Goal: Task Accomplishment & Management: Use online tool/utility

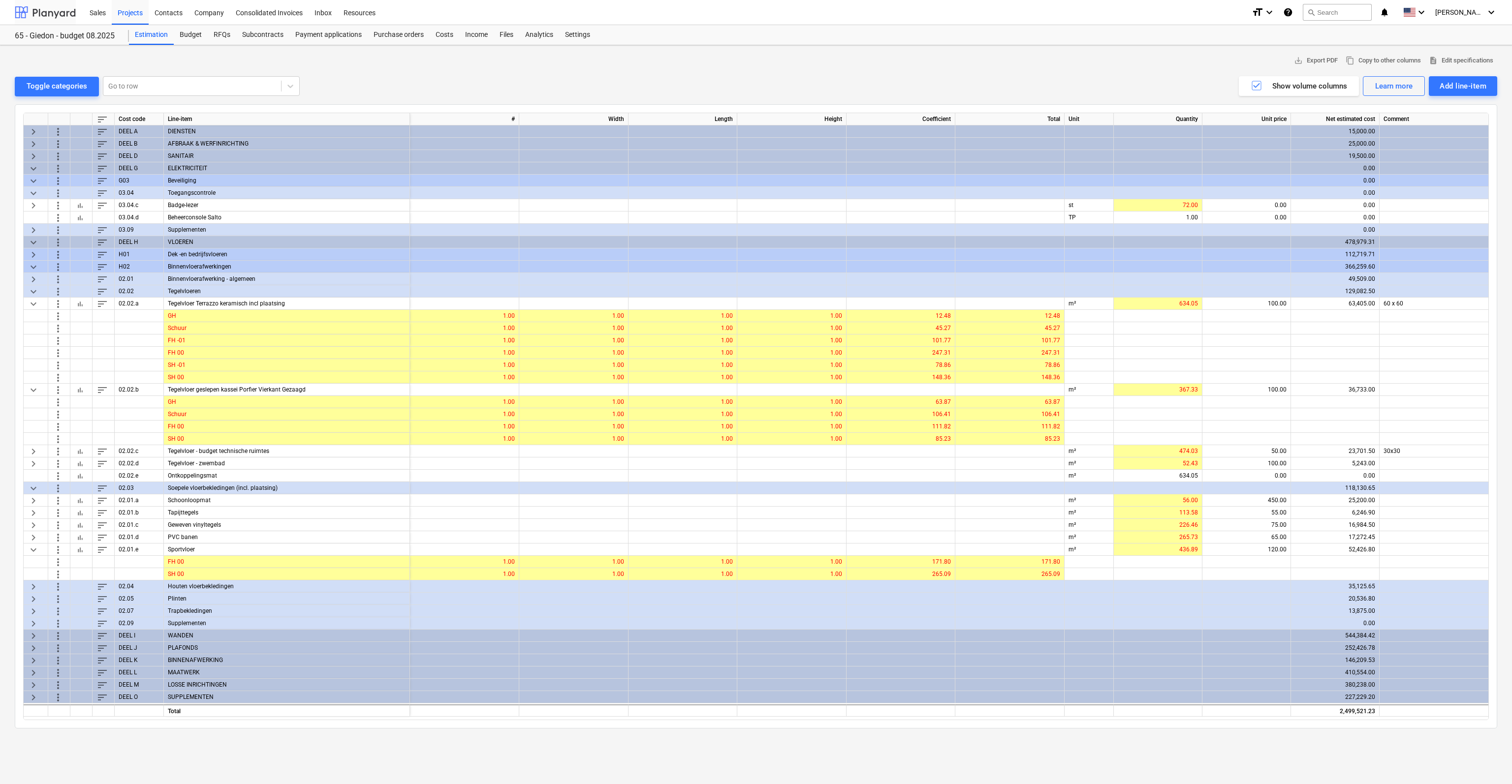
click at [60, 12] on div at bounding box center [45, 12] width 61 height 24
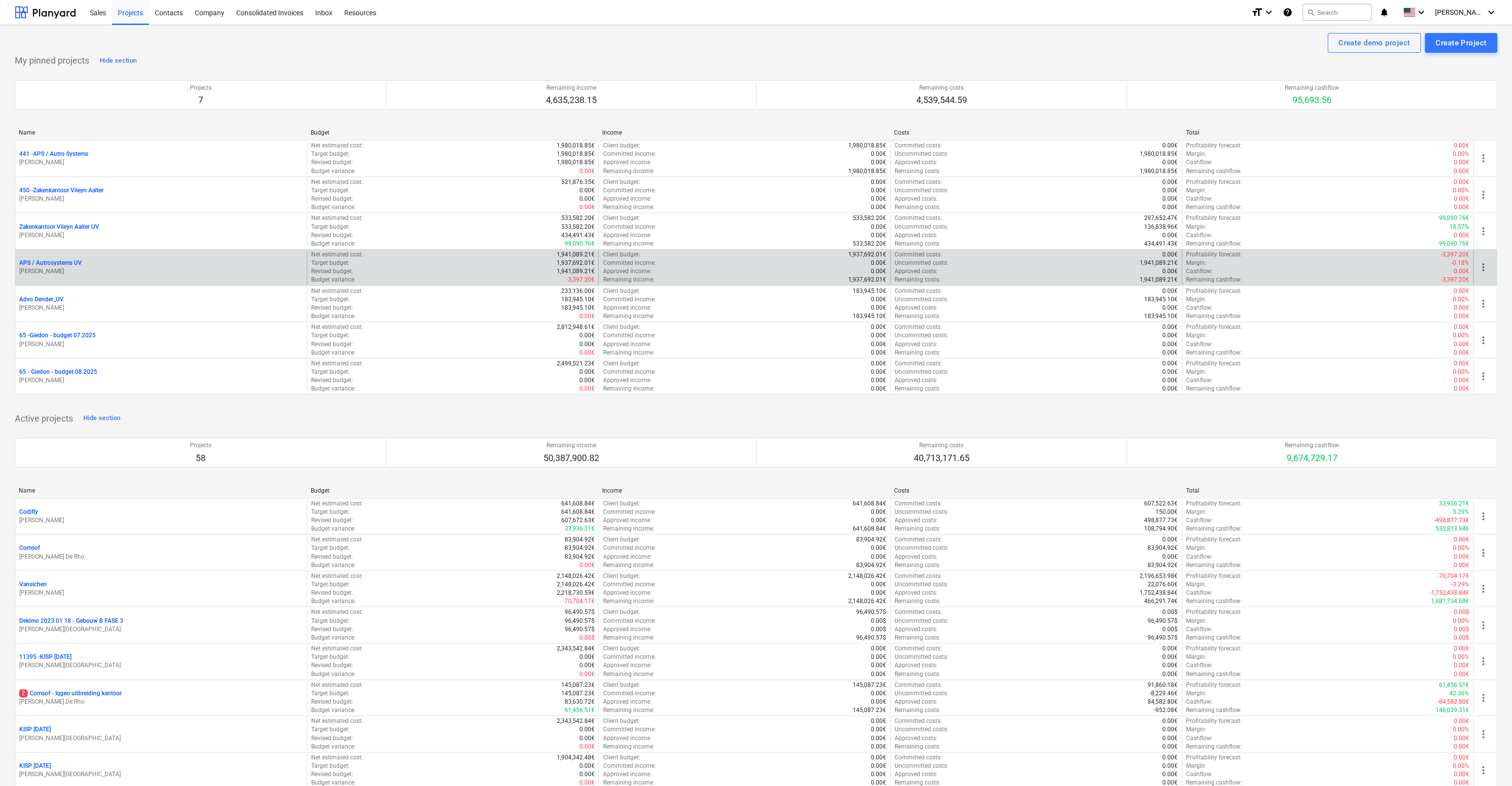
click at [32, 264] on p "APS / Autrosystems UV" at bounding box center [50, 262] width 63 height 8
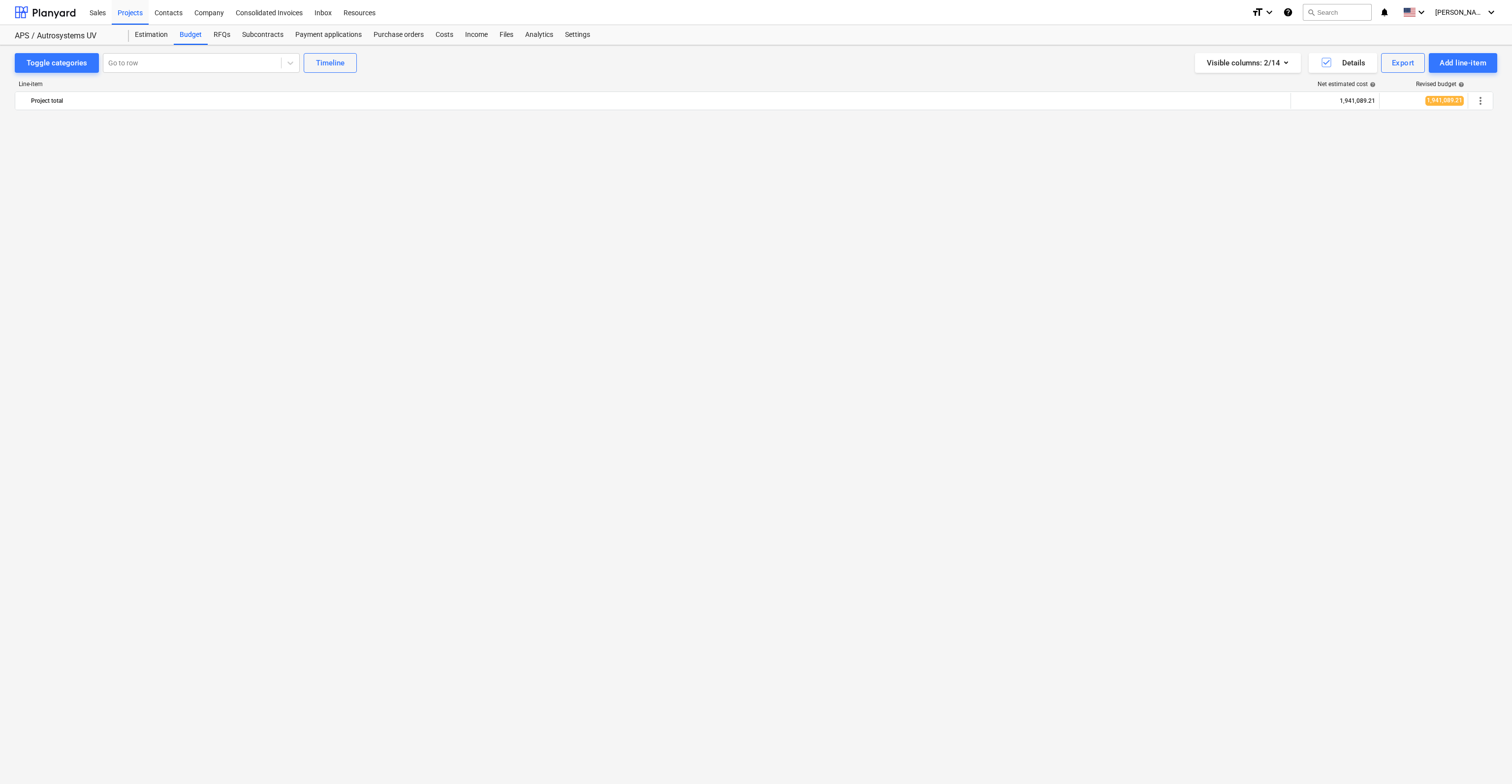
scroll to position [1385, 0]
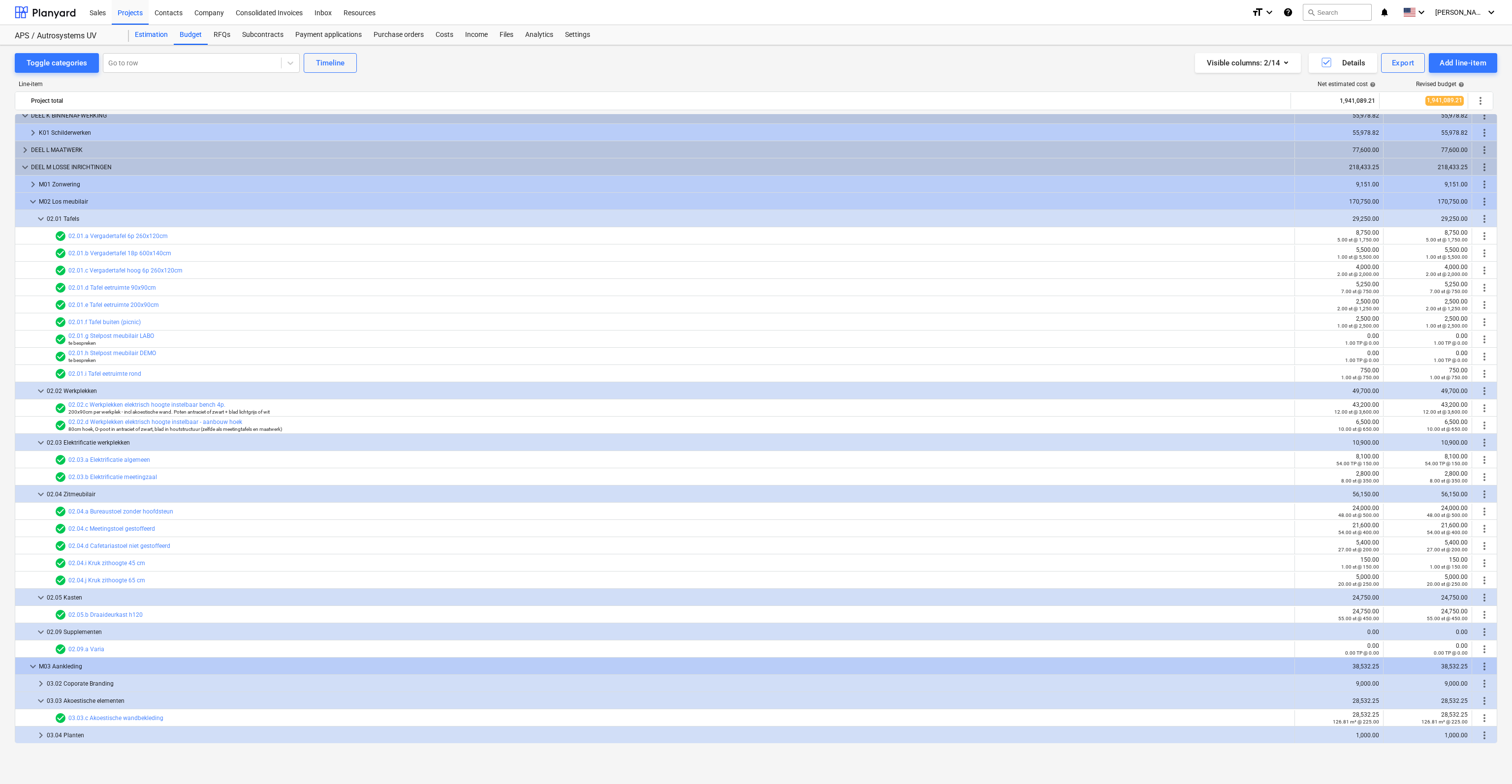
click at [148, 39] on div "Estimation" at bounding box center [151, 35] width 45 height 20
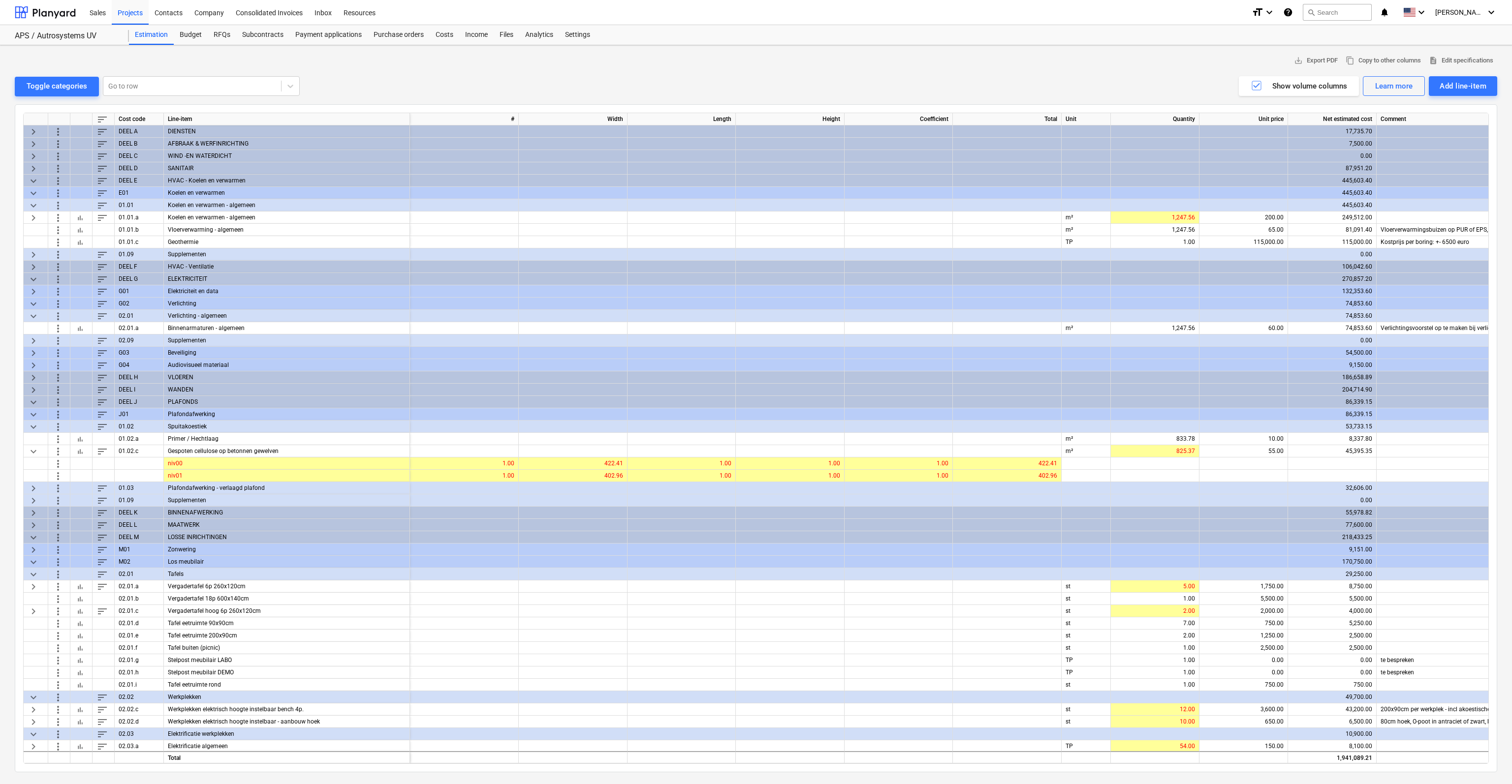
click at [185, 390] on div "WANDEN" at bounding box center [287, 390] width 246 height 13
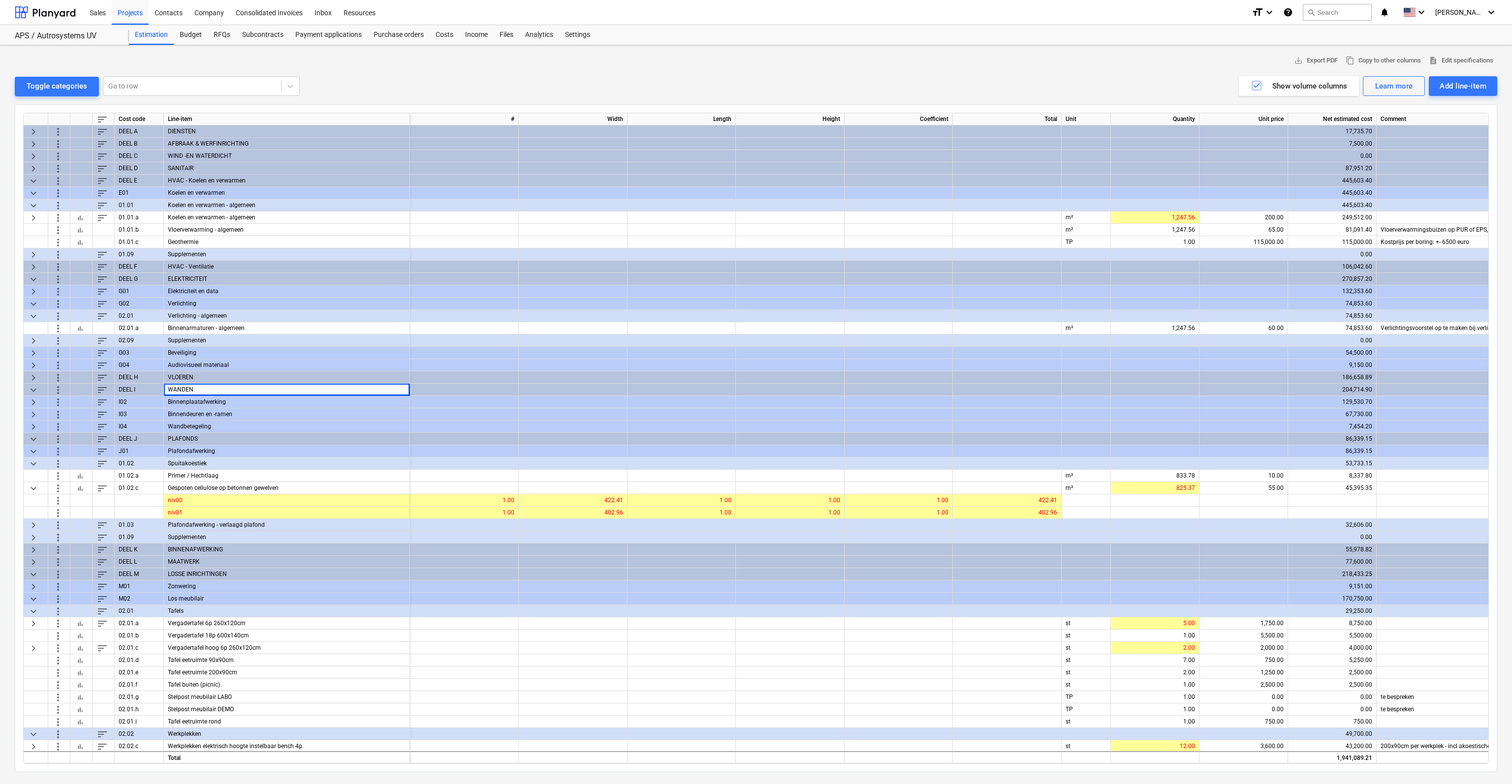
click at [183, 402] on div "Binnenplaatafwerking" at bounding box center [287, 402] width 246 height 13
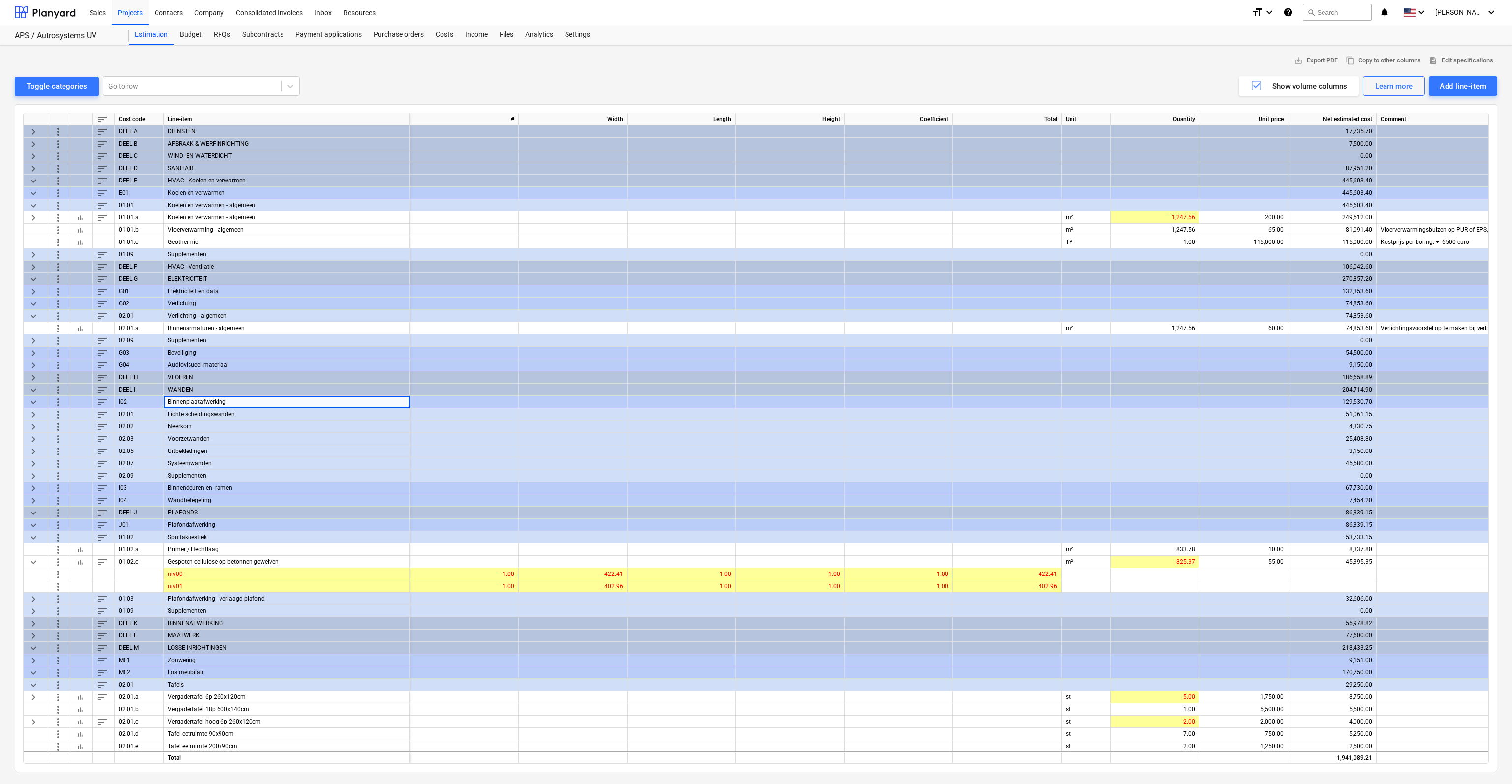
click at [178, 416] on div "Lichte scheidingswanden" at bounding box center [287, 414] width 246 height 13
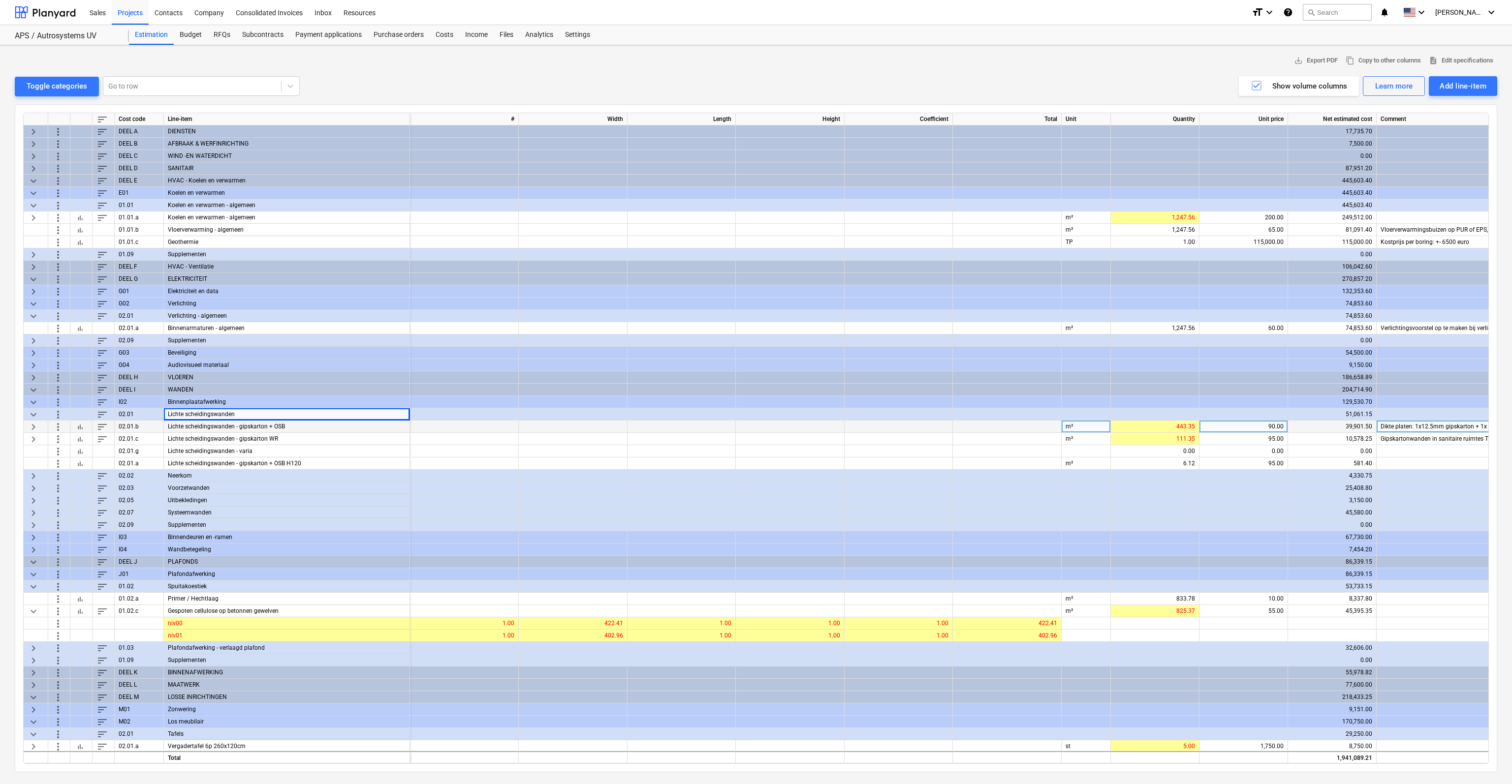
click at [33, 427] on span "keyboard_arrow_right" at bounding box center [33, 427] width 12 height 12
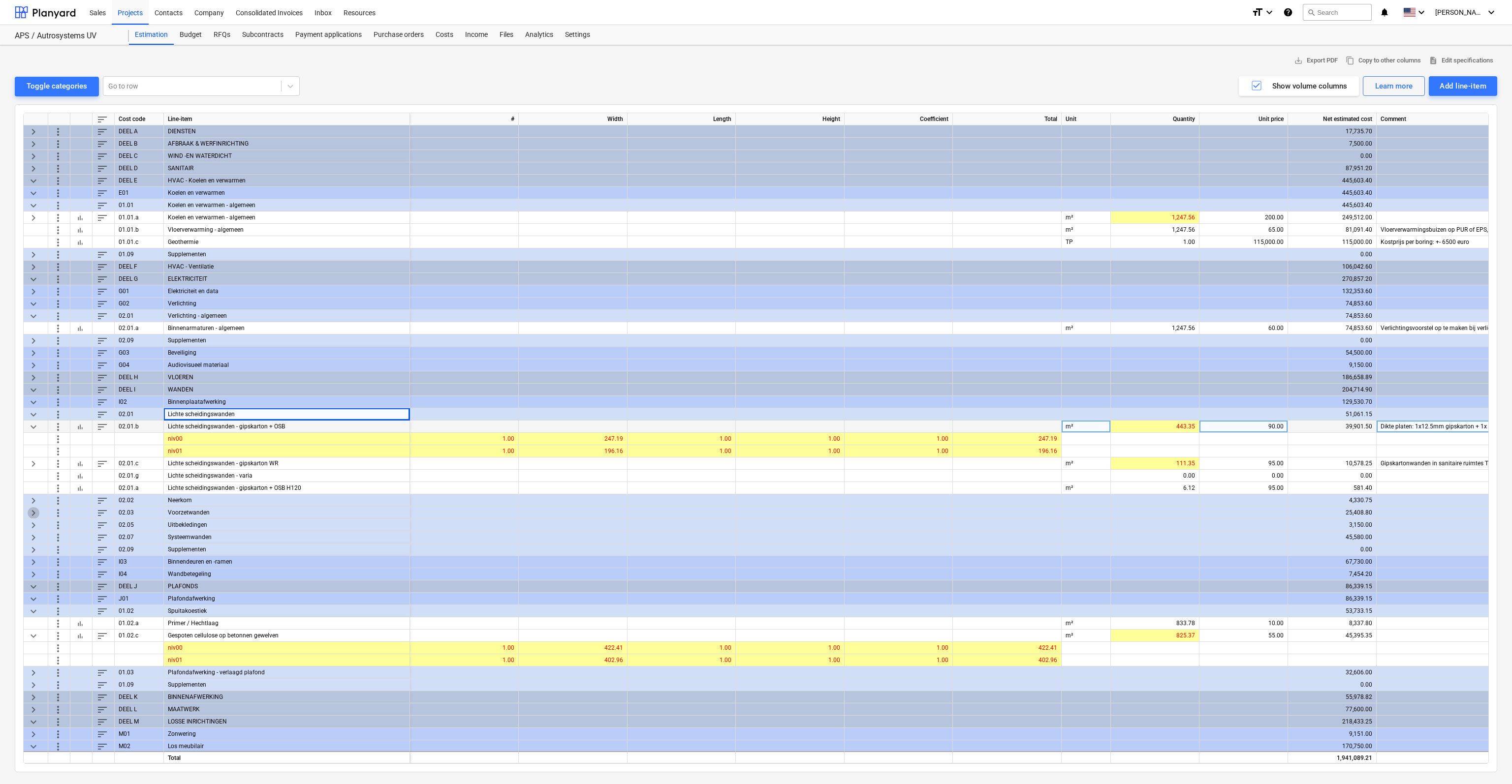
click at [29, 513] on span "keyboard_arrow_right" at bounding box center [33, 513] width 12 height 12
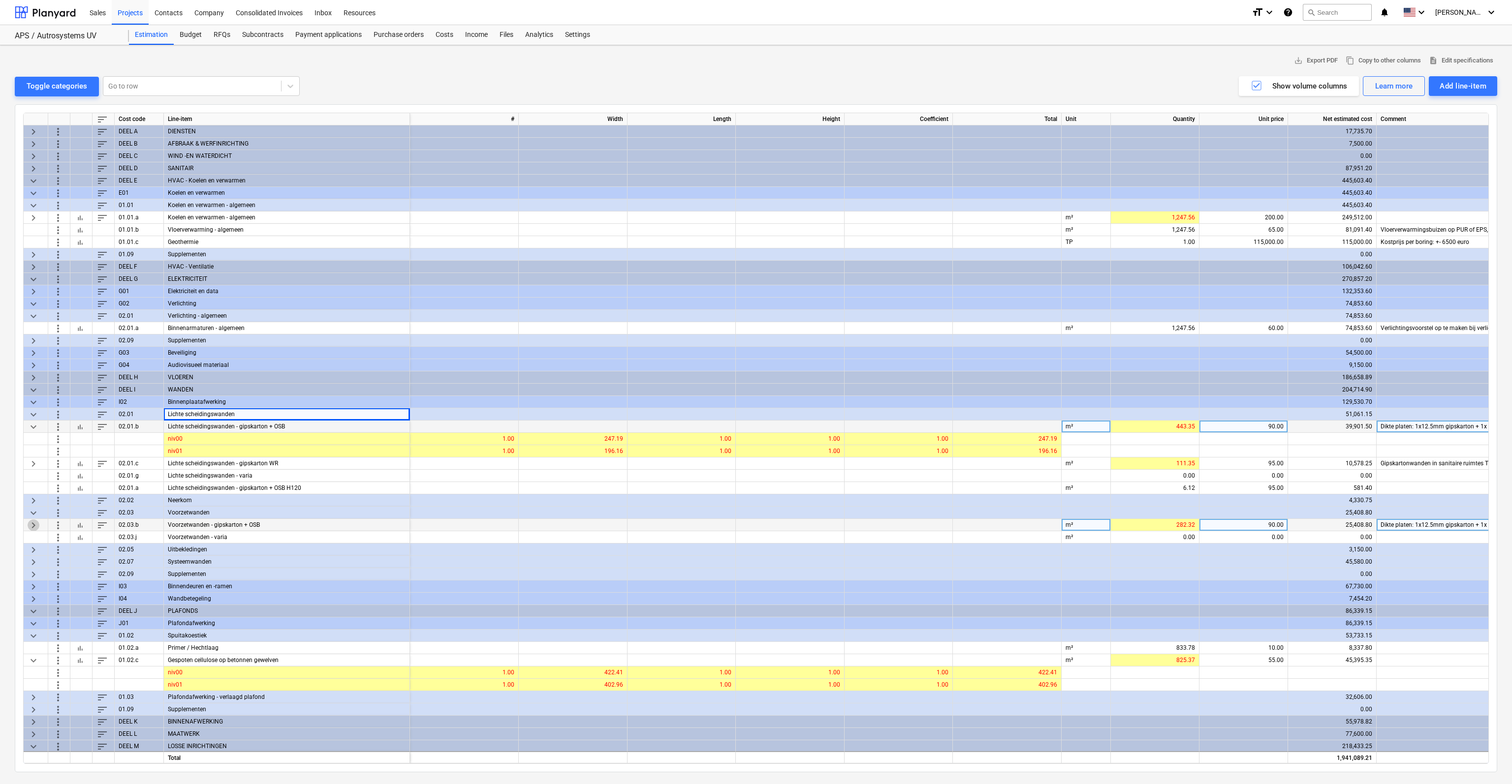
click at [34, 525] on span "keyboard_arrow_right" at bounding box center [33, 525] width 12 height 12
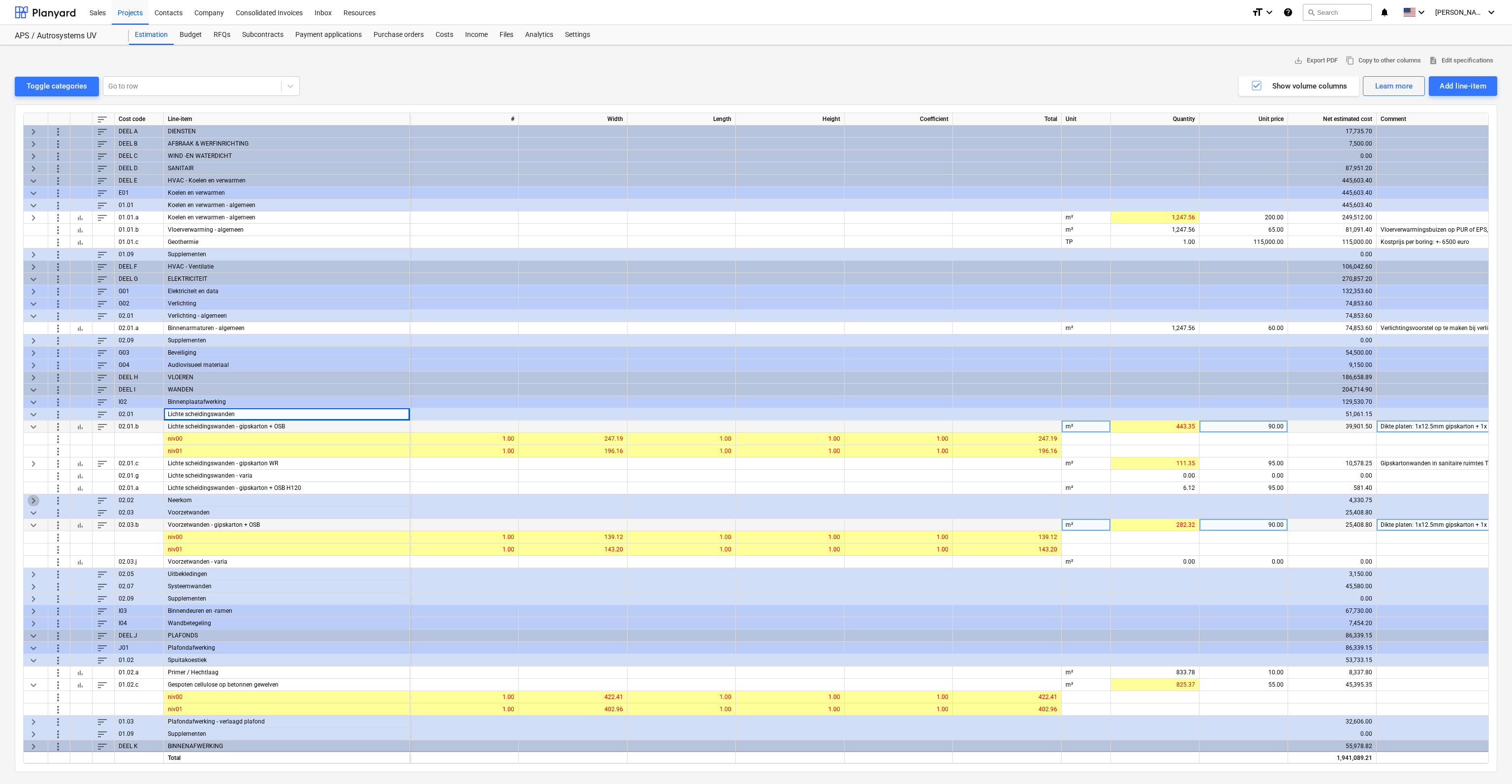
click at [32, 500] on span "keyboard_arrow_right" at bounding box center [33, 500] width 12 height 12
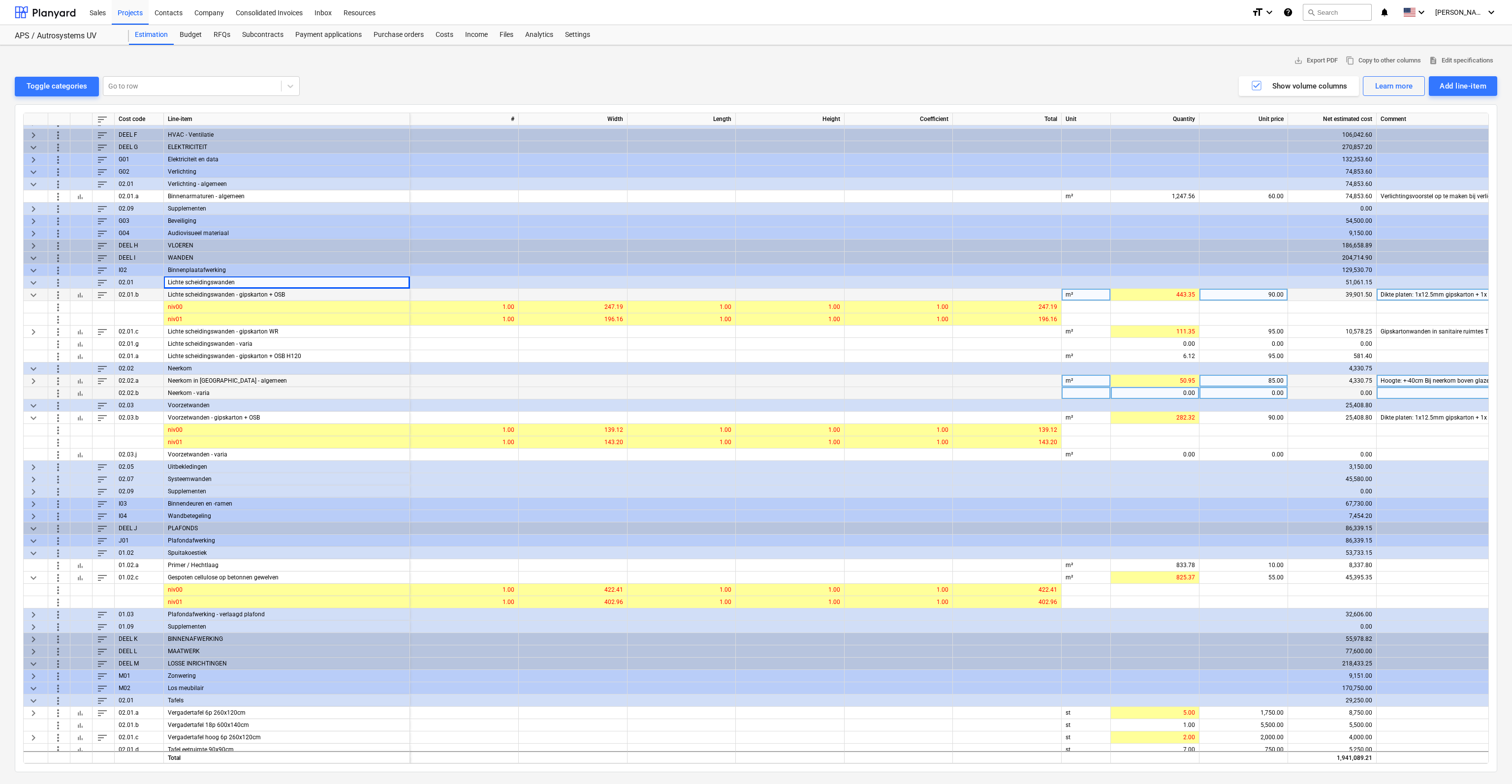
scroll to position [147, 0]
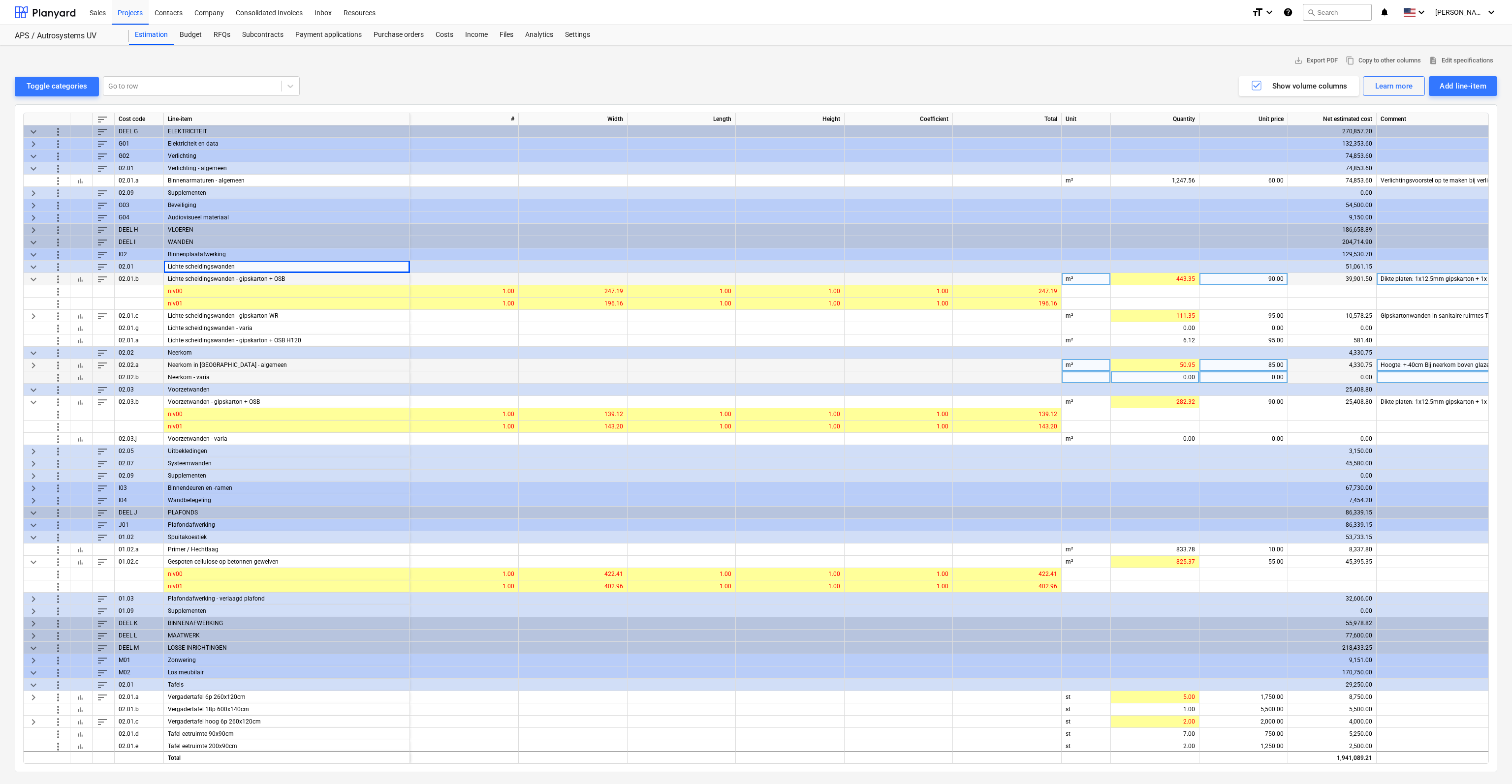
click at [33, 598] on span "keyboard_arrow_right" at bounding box center [33, 598] width 12 height 12
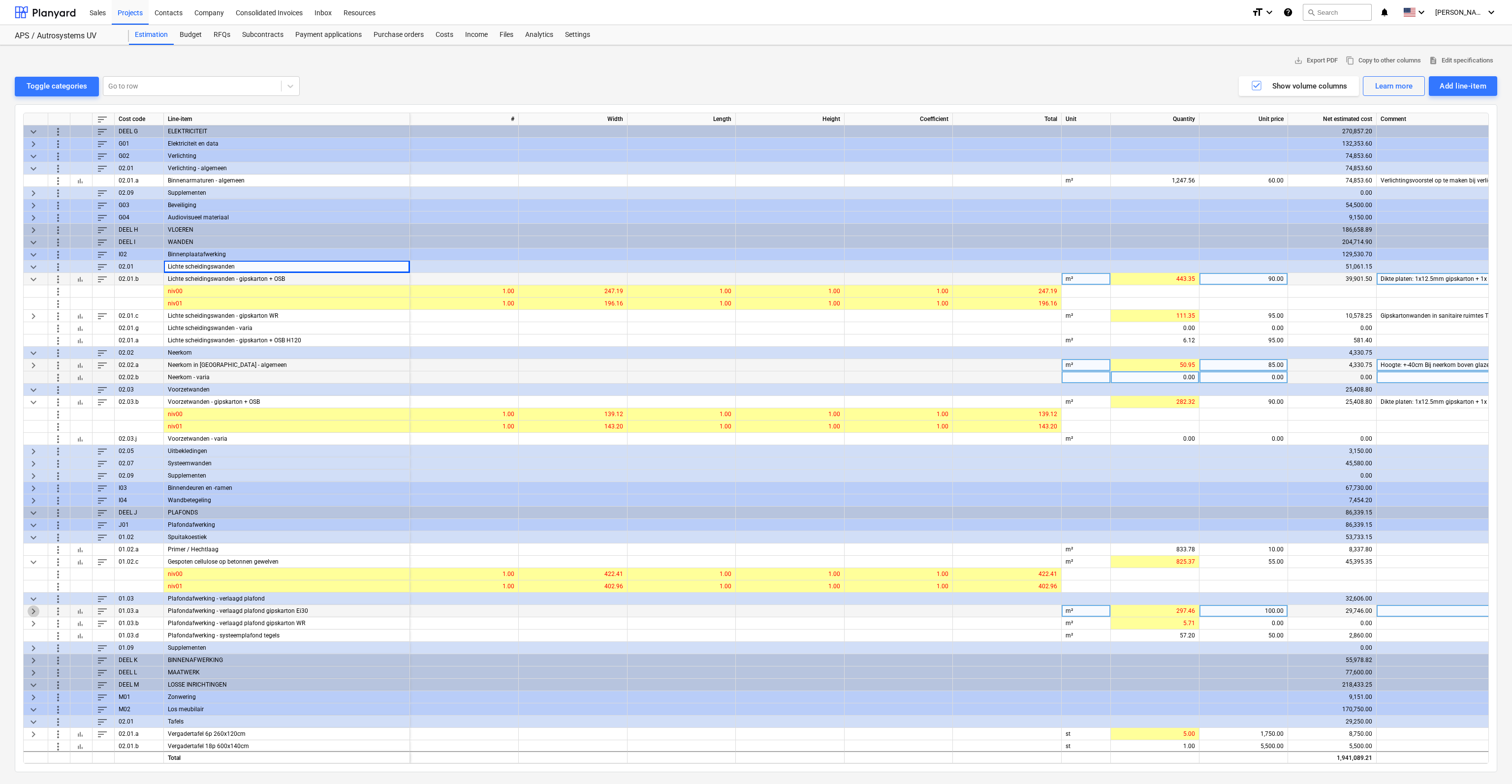
click at [33, 610] on span "keyboard_arrow_right" at bounding box center [33, 611] width 12 height 12
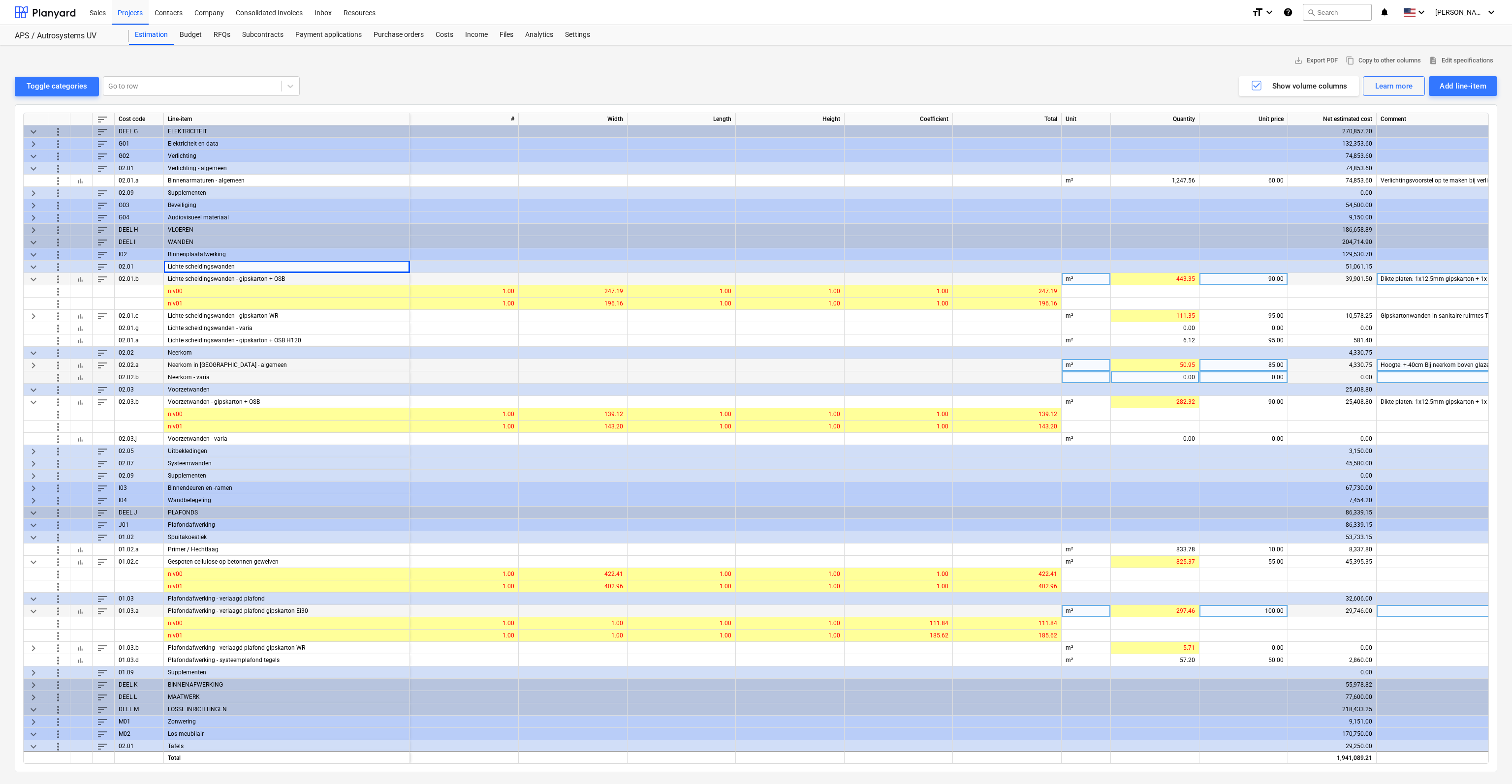
click at [197, 230] on div "VLOEREN" at bounding box center [287, 230] width 246 height 13
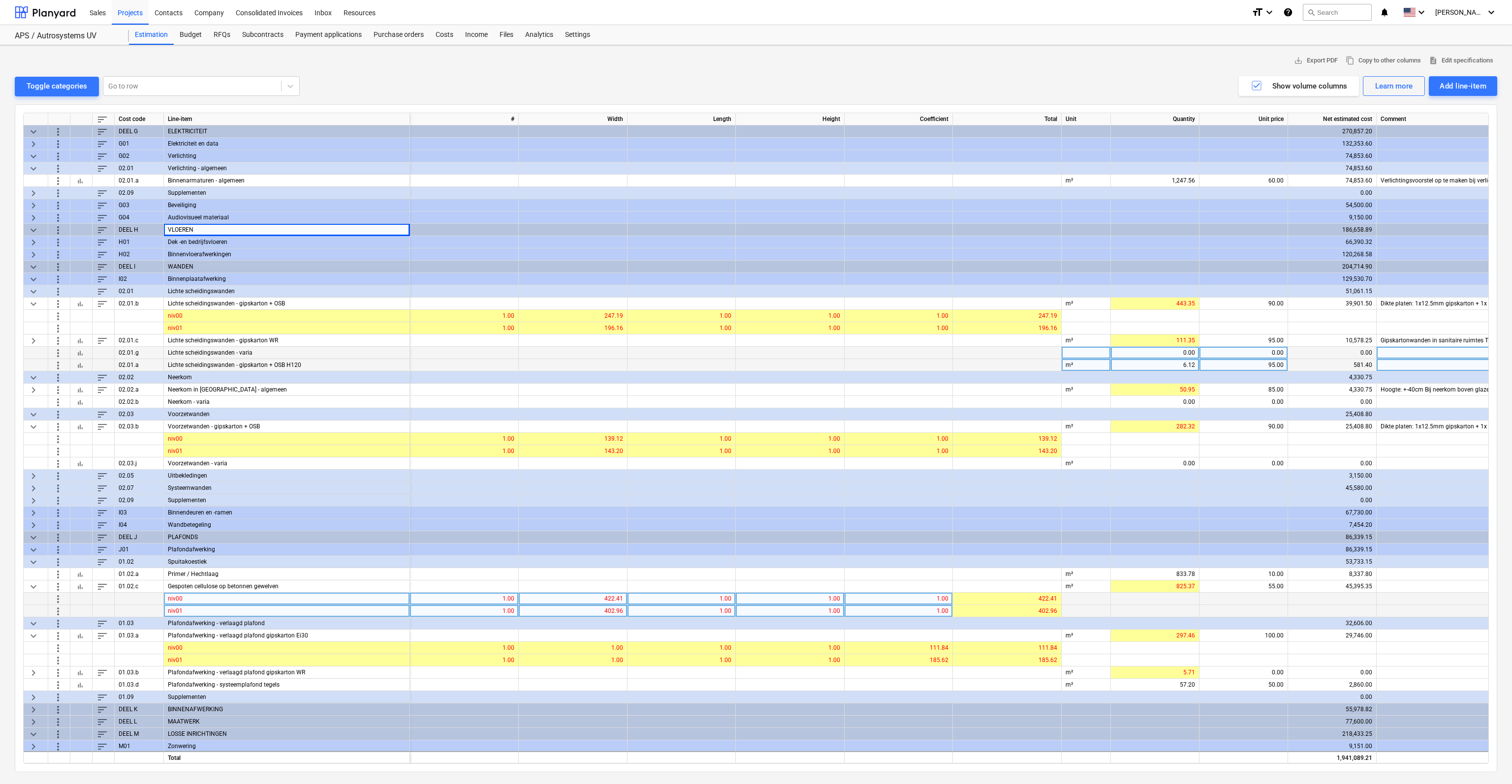
click at [177, 240] on div "Dek -en bedrijfsvloeren" at bounding box center [287, 242] width 246 height 13
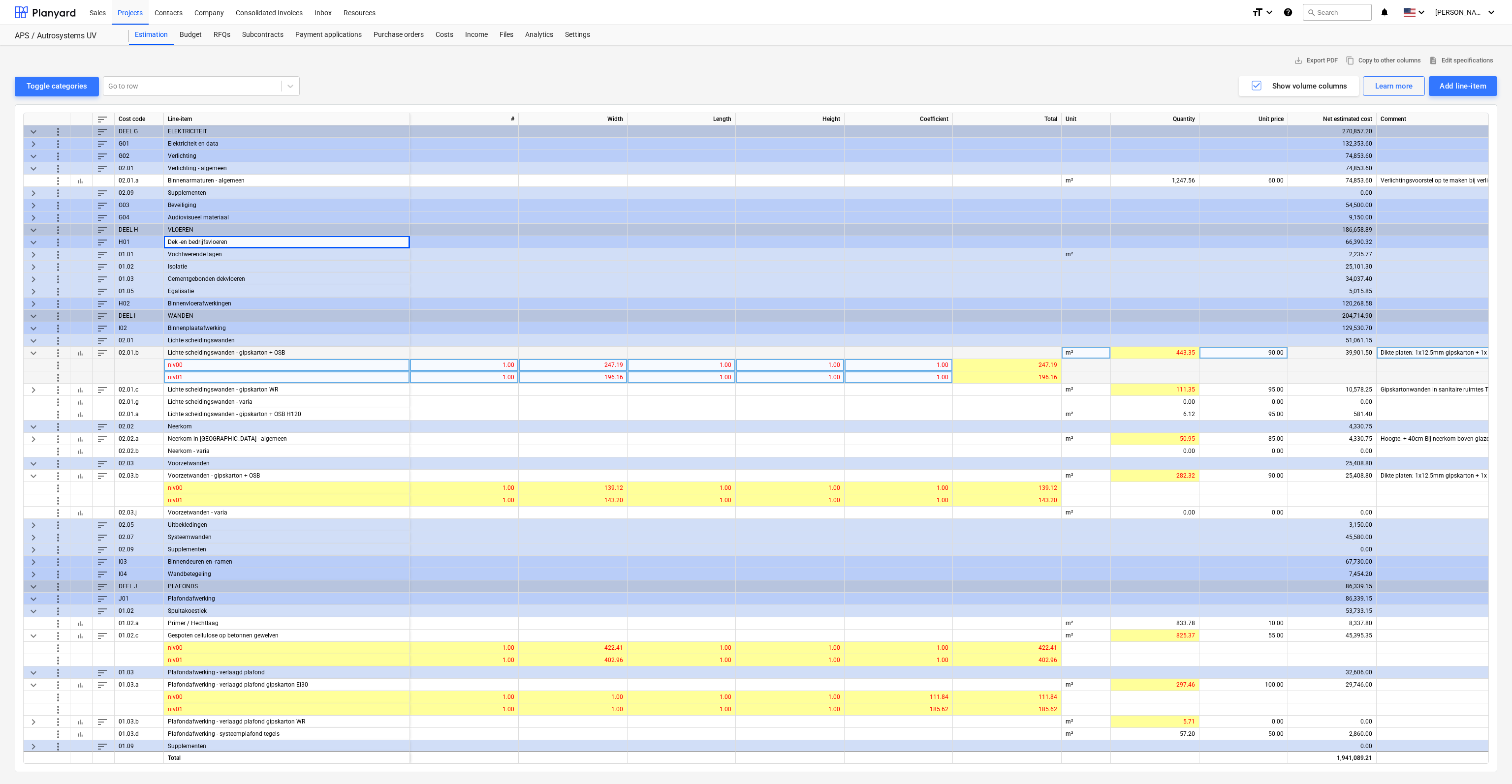
click at [177, 301] on div "Binnenvloerafwerkingen" at bounding box center [287, 304] width 246 height 13
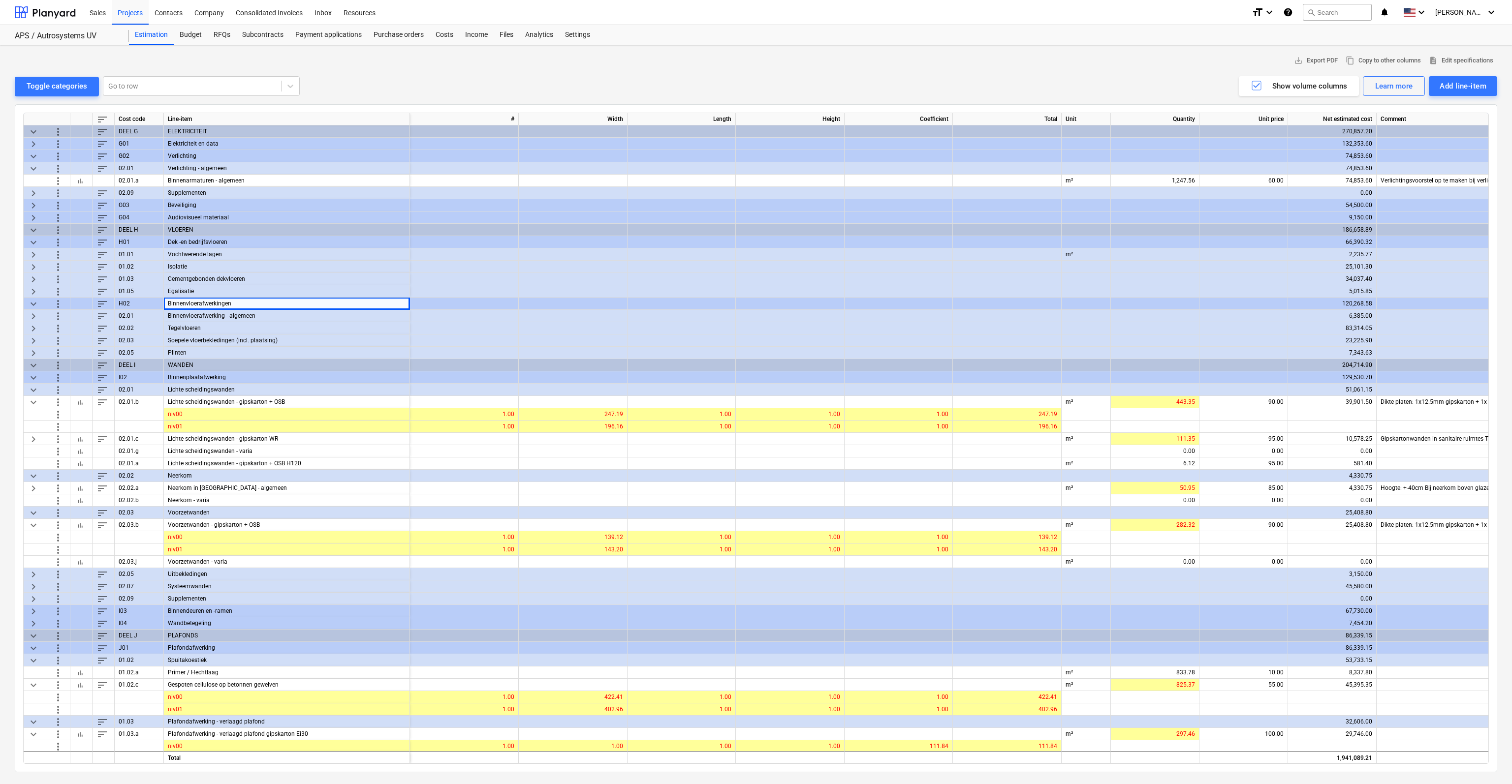
click at [180, 339] on div "Soepele vloerbekledingen (incl. plaatsing)" at bounding box center [287, 340] width 246 height 13
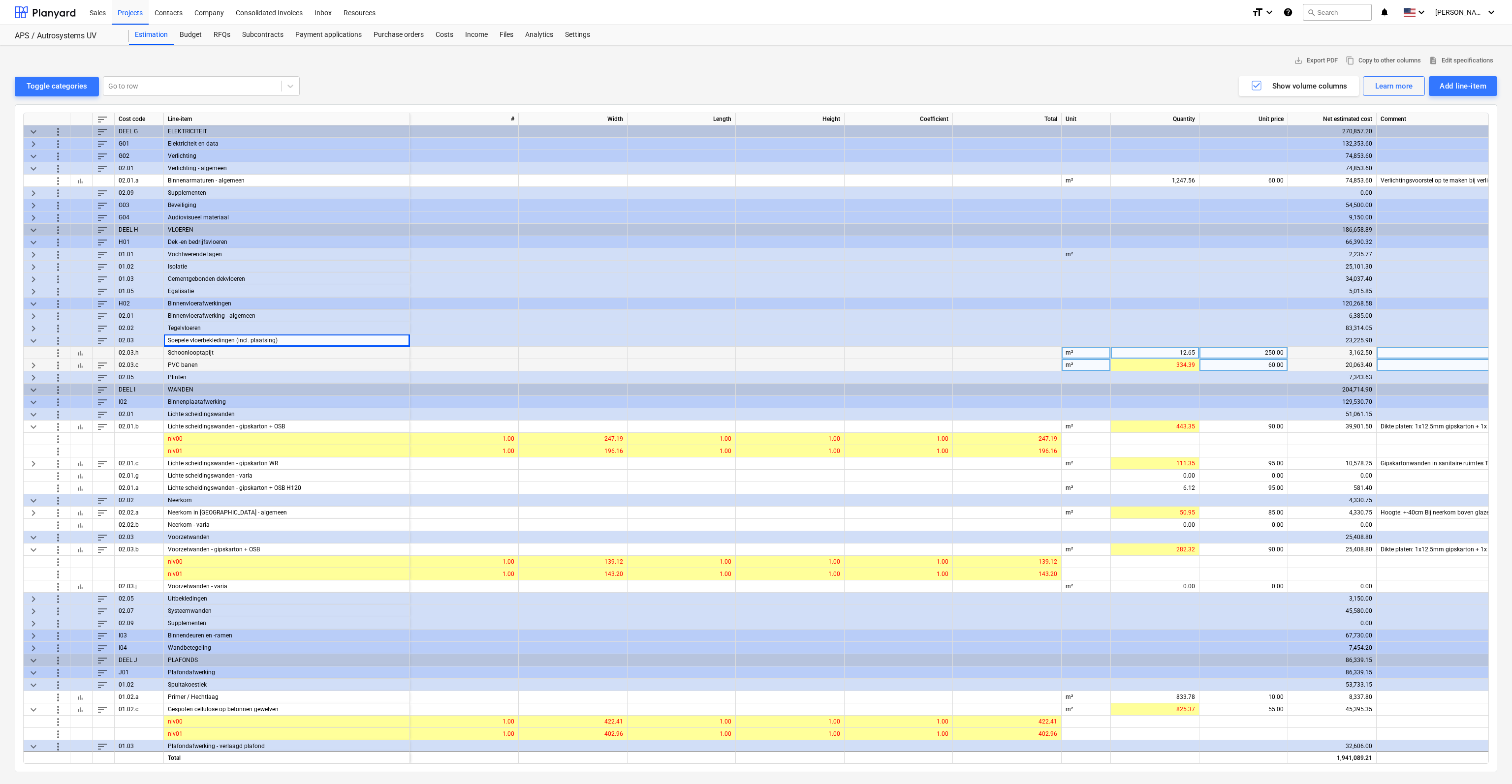
click at [33, 366] on span "keyboard_arrow_right" at bounding box center [33, 365] width 12 height 12
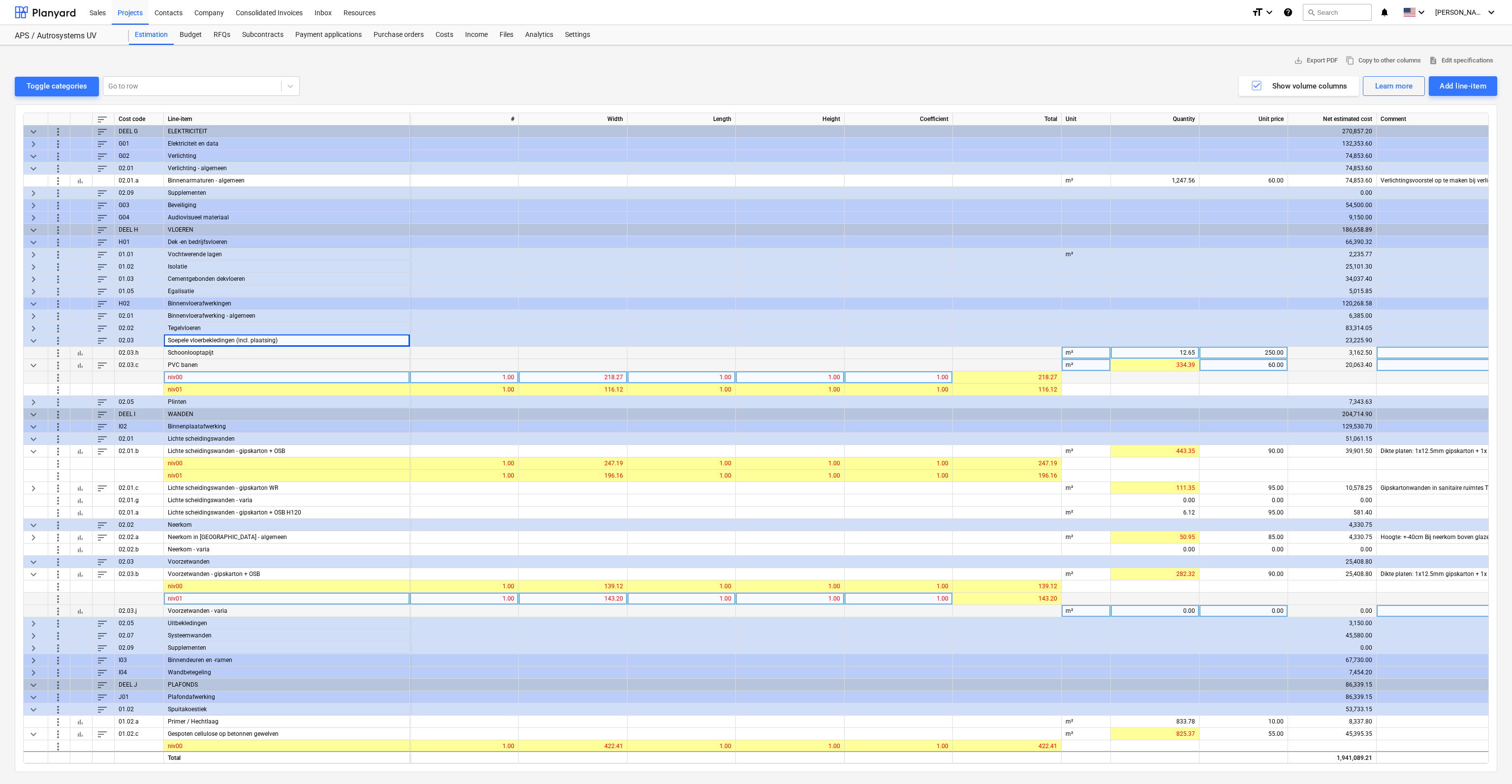
click at [952, 57] on div "save_alt Export PDF content_copy Copy to other columns description Edit specifi…" at bounding box center [756, 60] width 1483 height 15
click at [184, 290] on div "Egalisatie" at bounding box center [287, 291] width 246 height 13
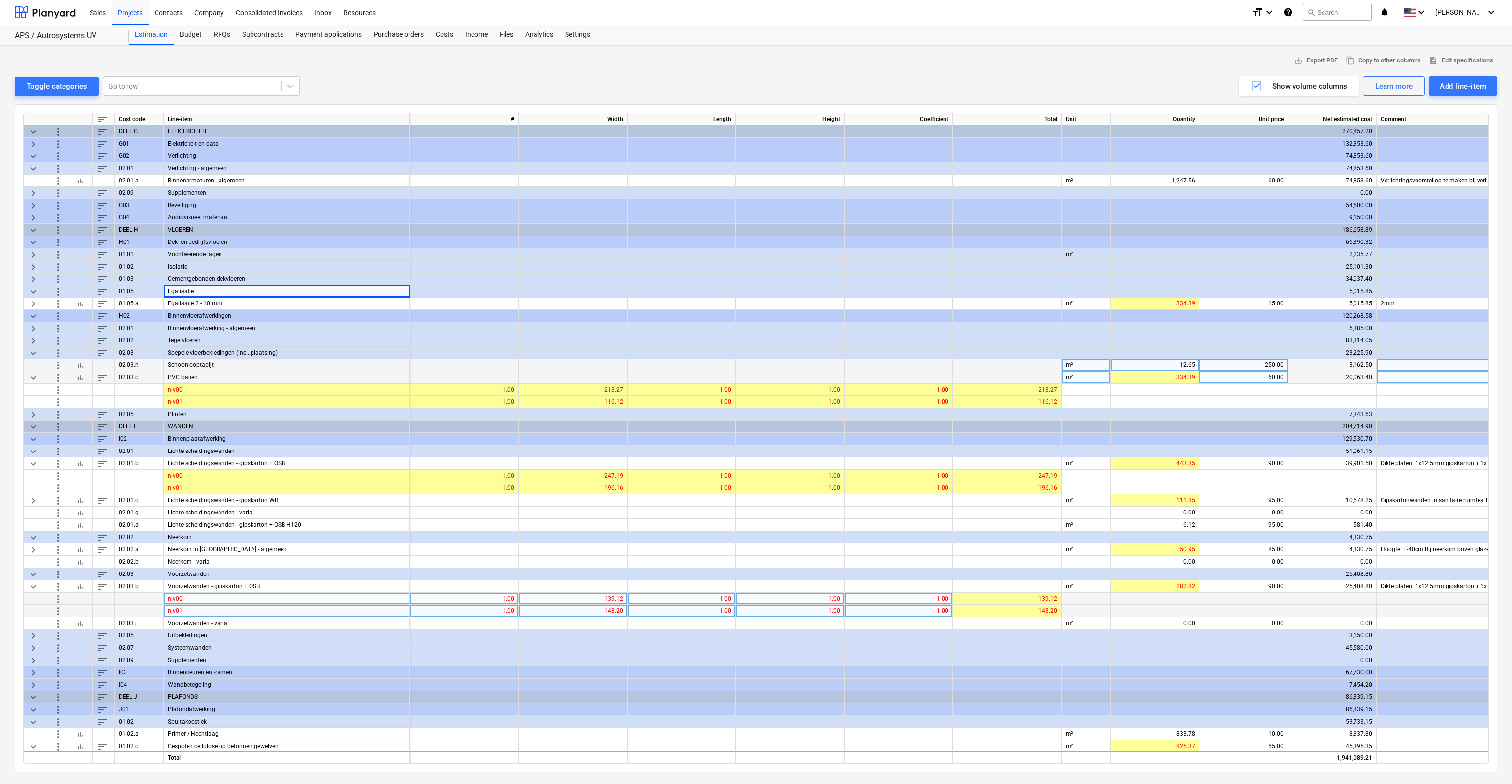
click at [651, 62] on div "save_alt Export PDF content_copy Copy to other columns description Edit specifi…" at bounding box center [756, 60] width 1483 height 15
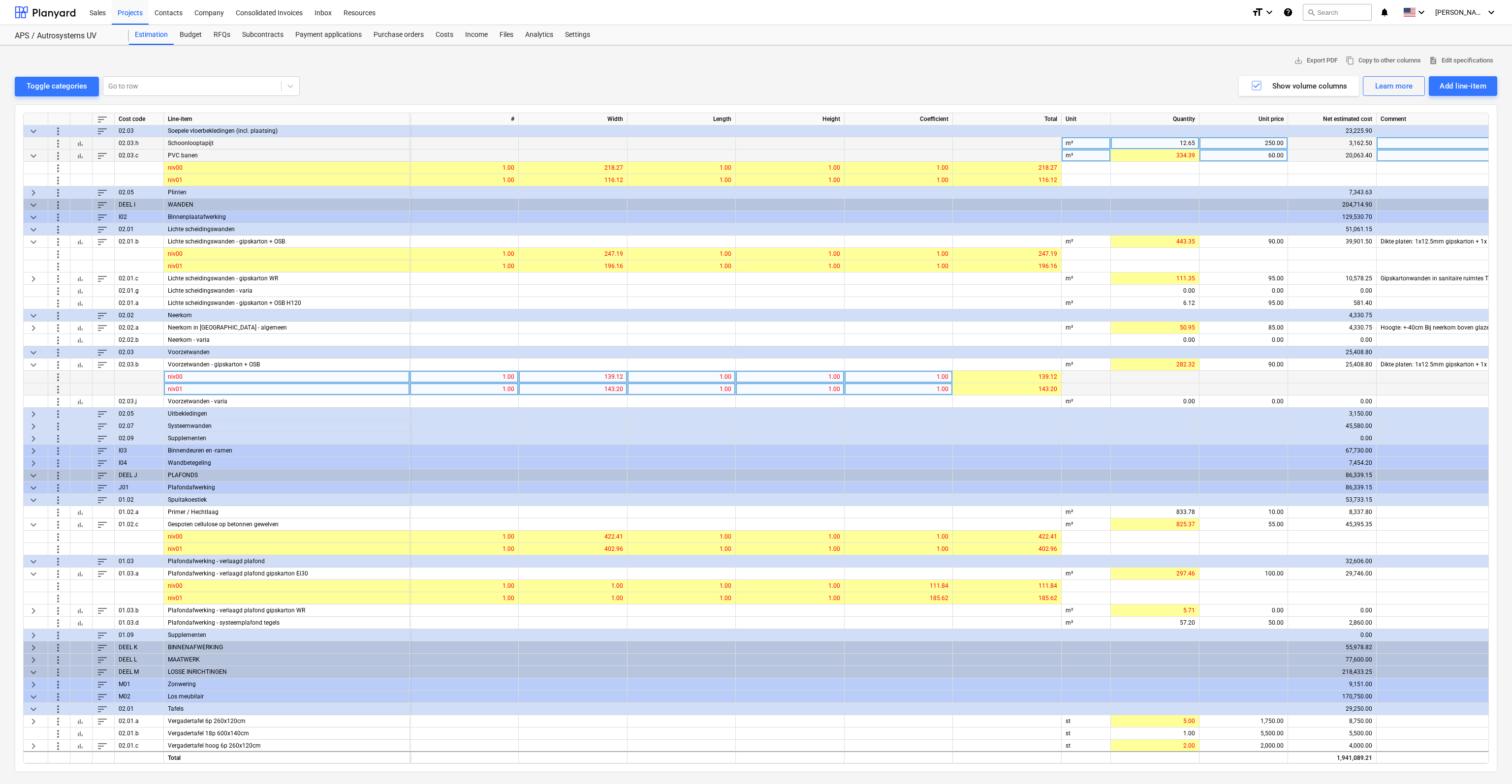
scroll to position [197, 0]
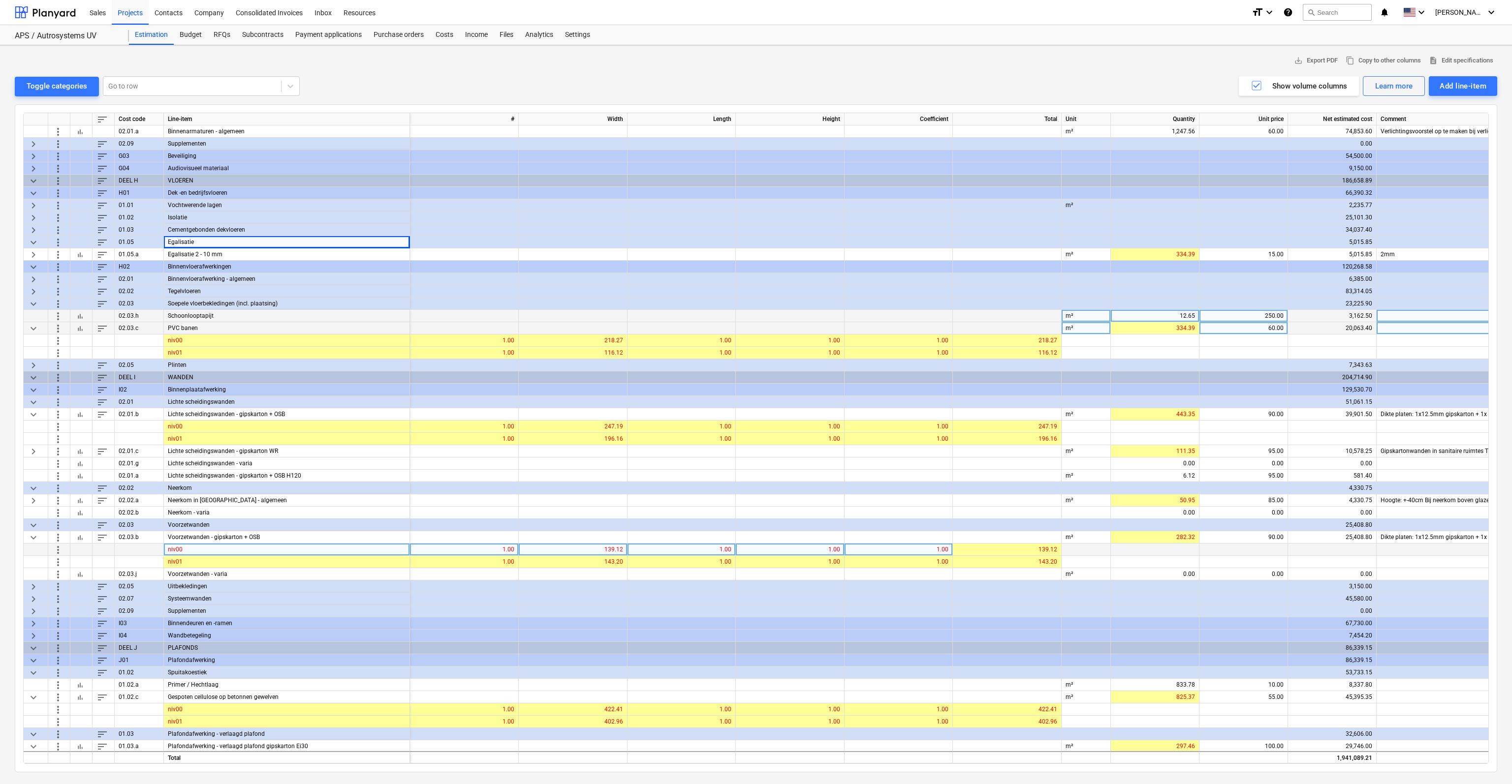
click at [178, 290] on div "Tegelvloeren" at bounding box center [287, 291] width 246 height 13
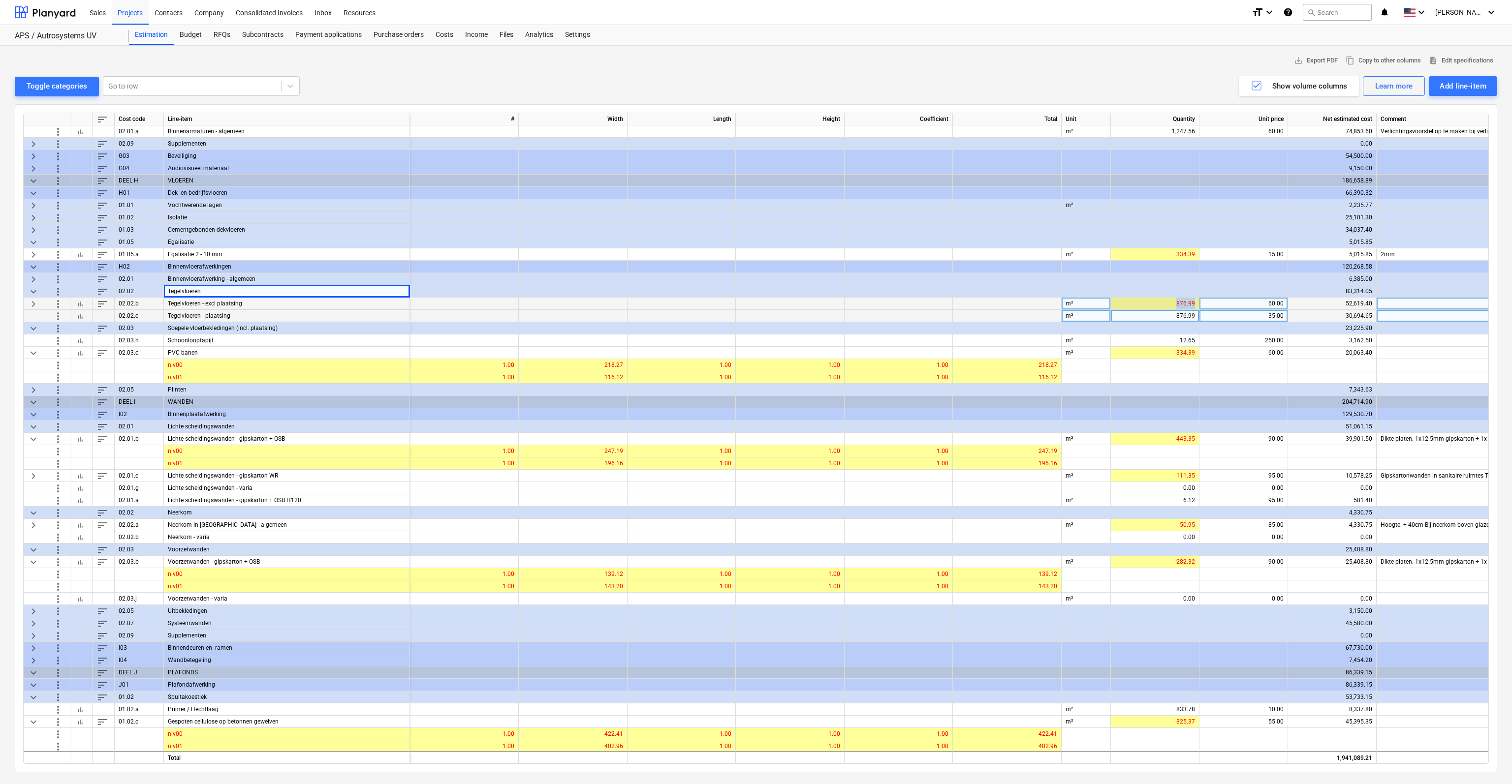
drag, startPoint x: 1177, startPoint y: 303, endPoint x: 1195, endPoint y: 304, distance: 18.0
click at [1195, 304] on div "876.99" at bounding box center [1155, 304] width 88 height 13
click at [1187, 304] on div "876.99" at bounding box center [1154, 304] width 80 height 13
click at [1057, 58] on div "save_alt Export PDF content_copy Copy to other columns description Edit specifi…" at bounding box center [756, 60] width 1483 height 15
